Goal: Download file/media

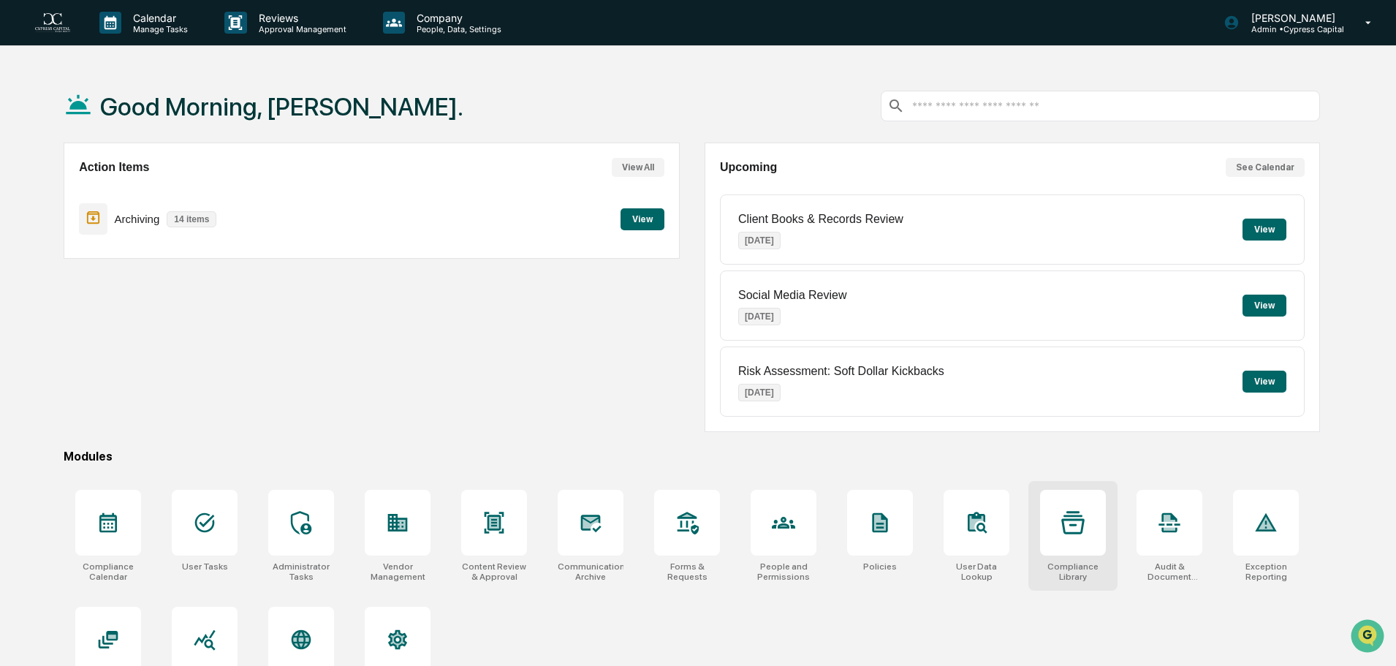
click at [1063, 527] on icon at bounding box center [1073, 522] width 23 height 23
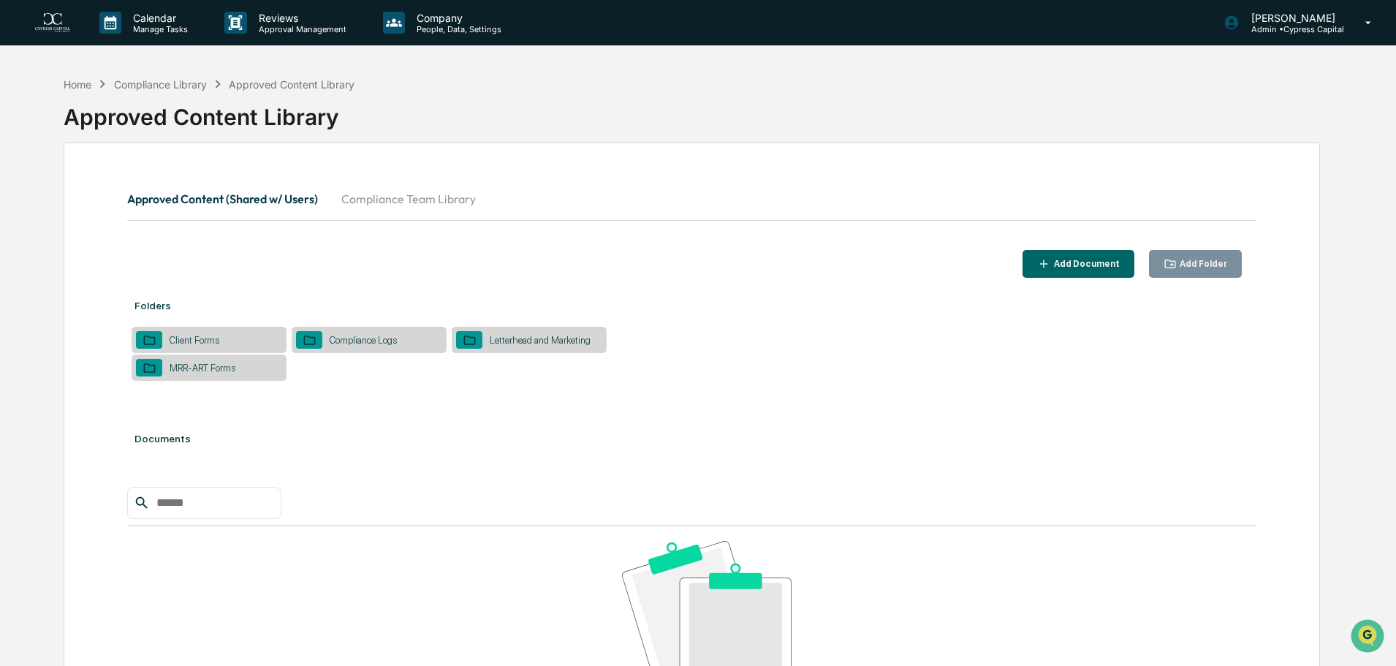
click at [155, 337] on icon at bounding box center [150, 340] width 14 height 14
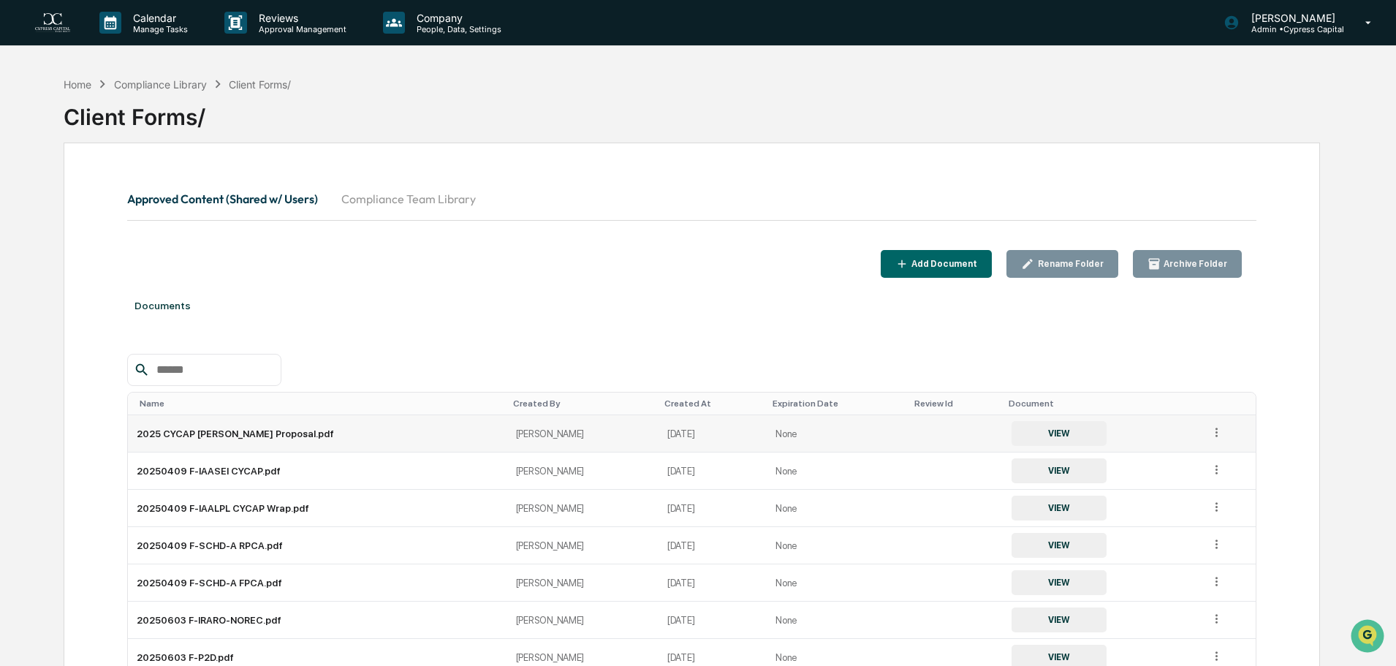
click at [215, 428] on td "2025 CYCAP [PERSON_NAME] Proposal.pdf" at bounding box center [317, 433] width 379 height 37
click at [1012, 441] on button "VIEW" at bounding box center [1059, 433] width 95 height 25
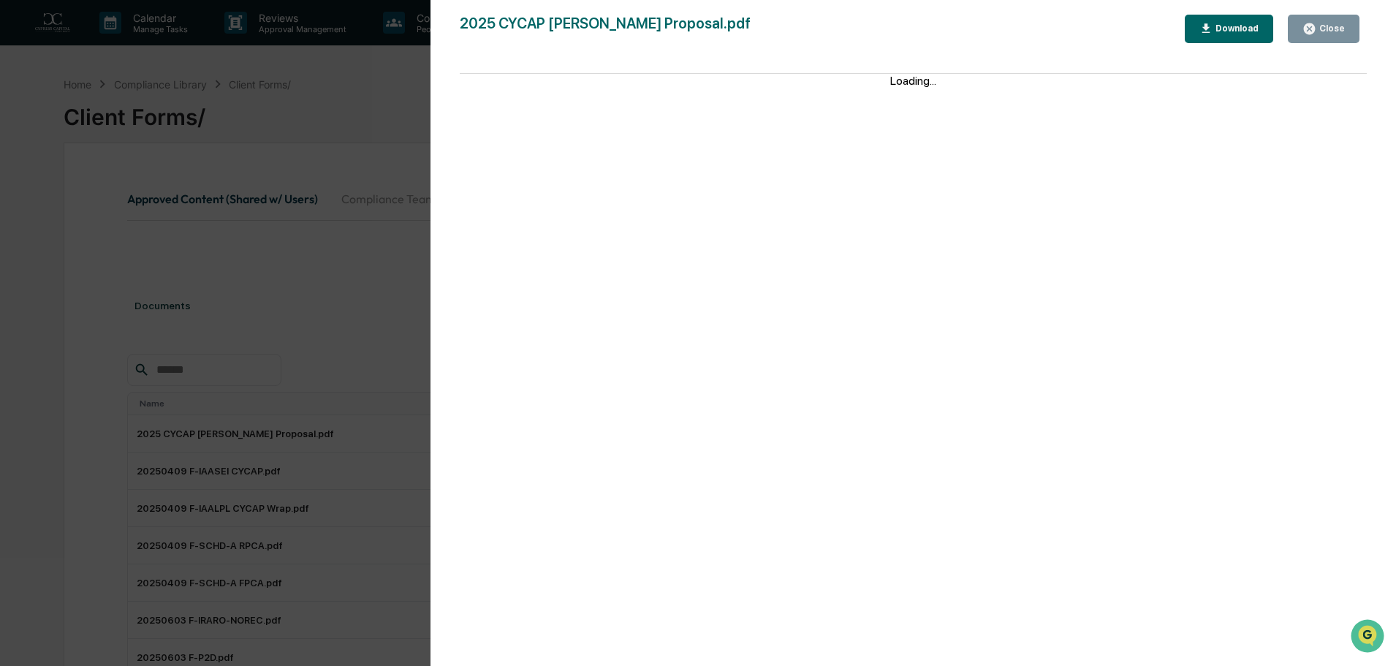
click at [1219, 30] on div "Download" at bounding box center [1236, 28] width 46 height 10
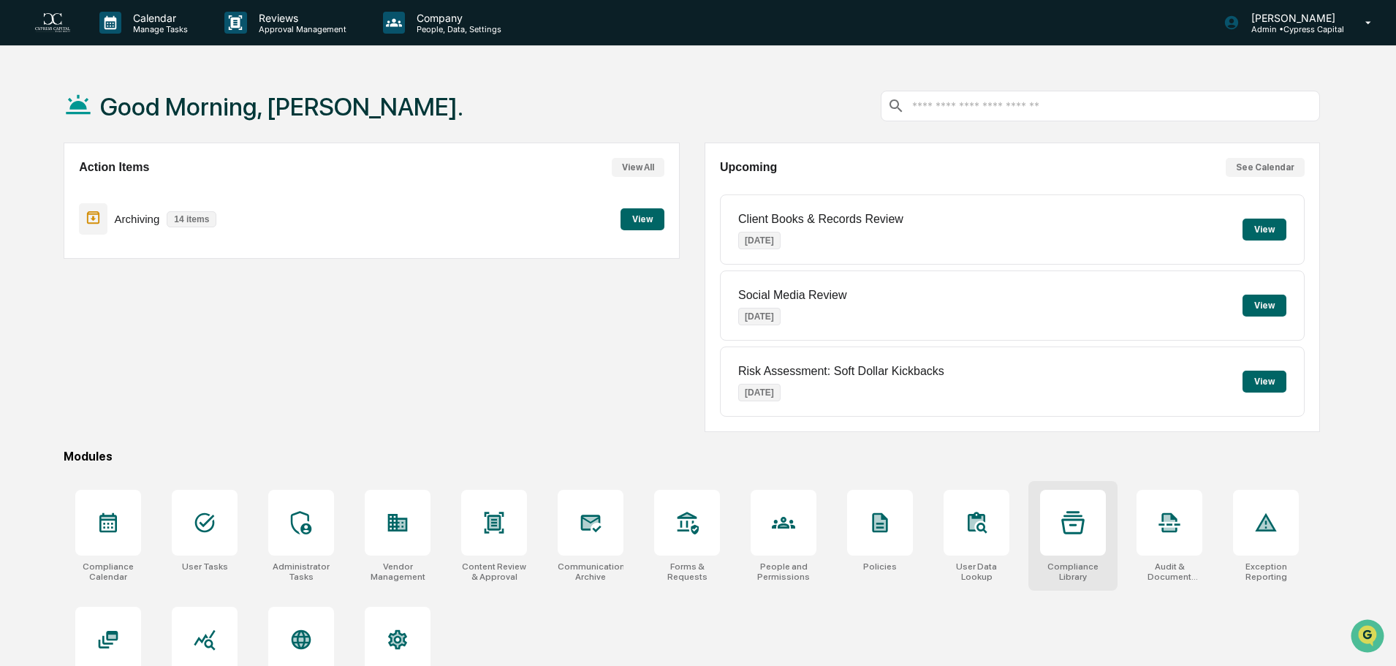
click at [1061, 553] on div at bounding box center [1073, 523] width 66 height 66
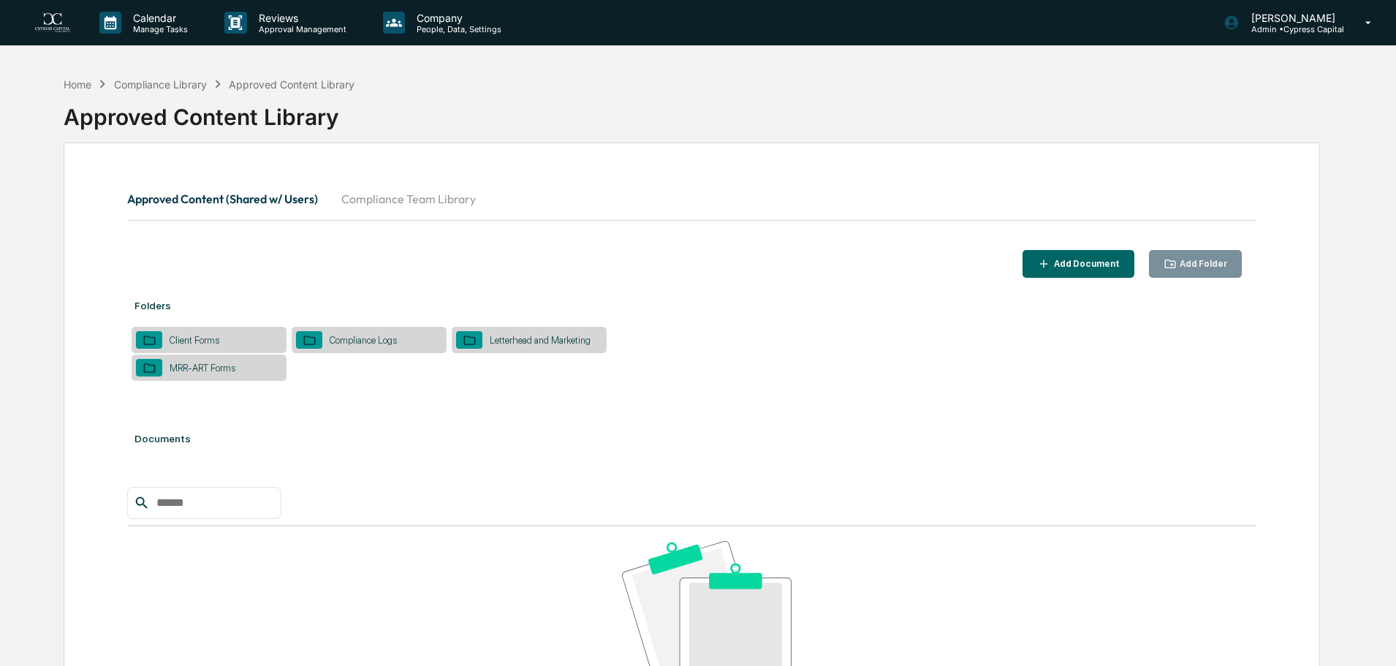
click at [171, 333] on div "Client Forms" at bounding box center [209, 340] width 155 height 26
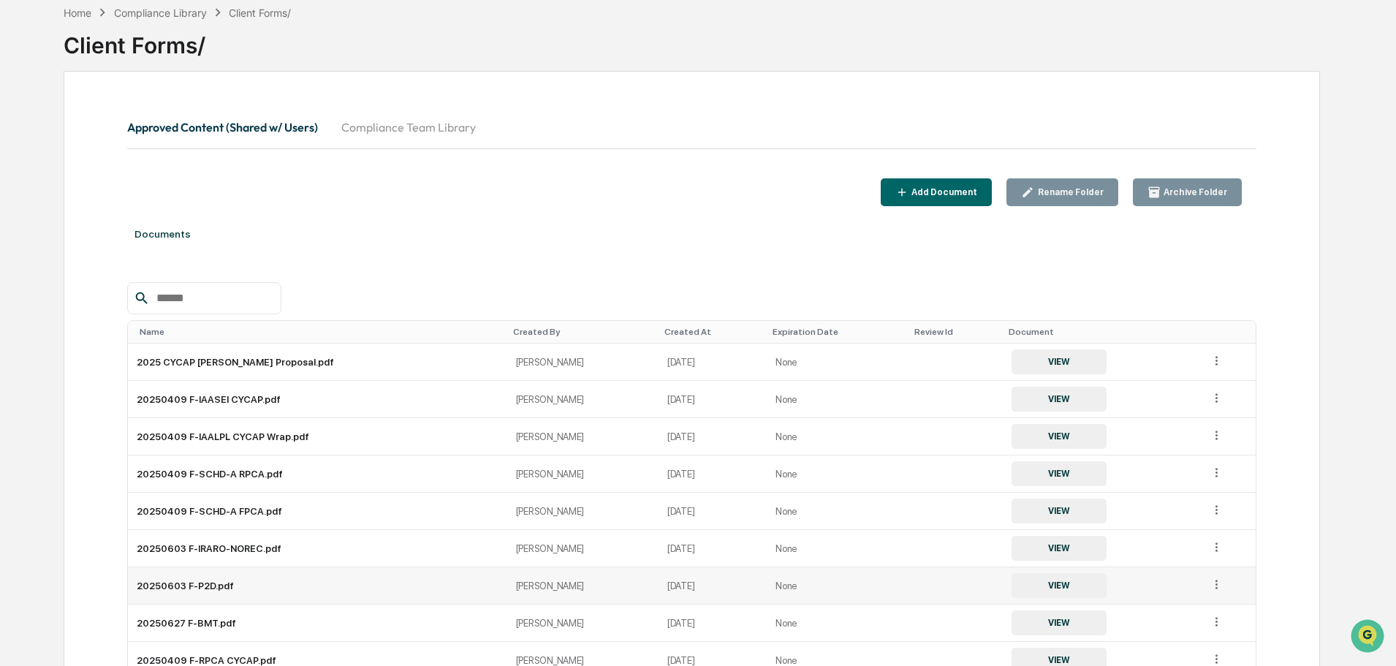
scroll to position [72, 0]
click at [1035, 579] on button "VIEW" at bounding box center [1059, 584] width 95 height 25
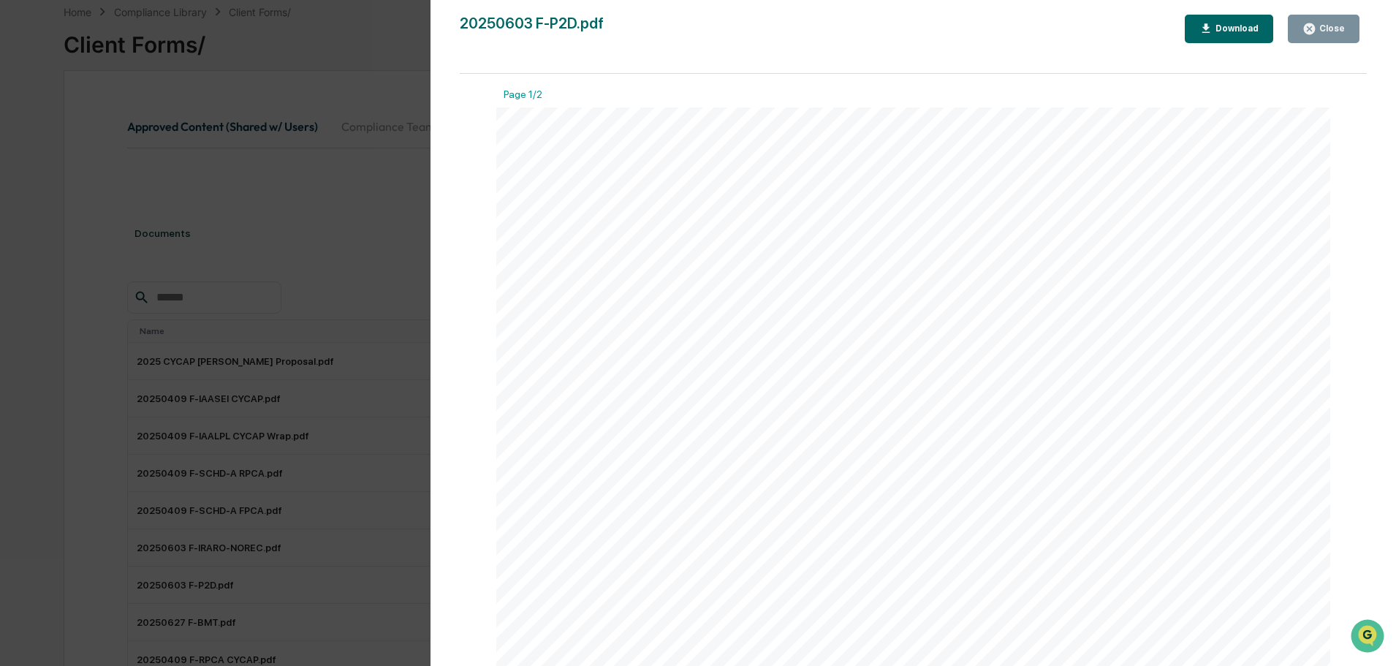
click at [1245, 34] on div "Download" at bounding box center [1236, 28] width 46 height 10
